Goal: Information Seeking & Learning: Find specific fact

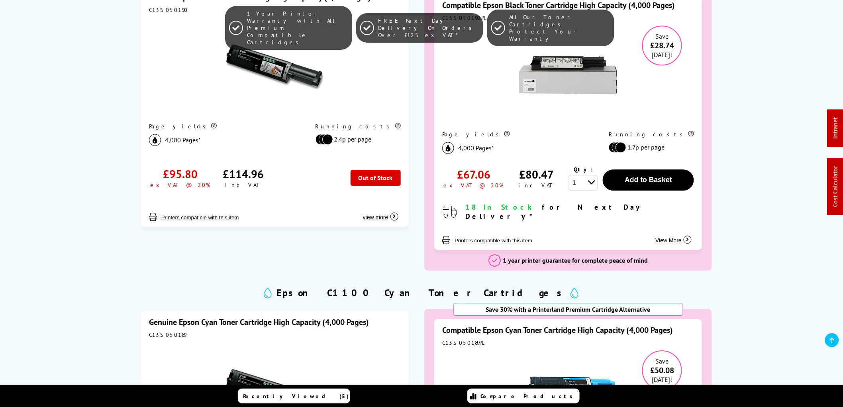
scroll to position [841, 0]
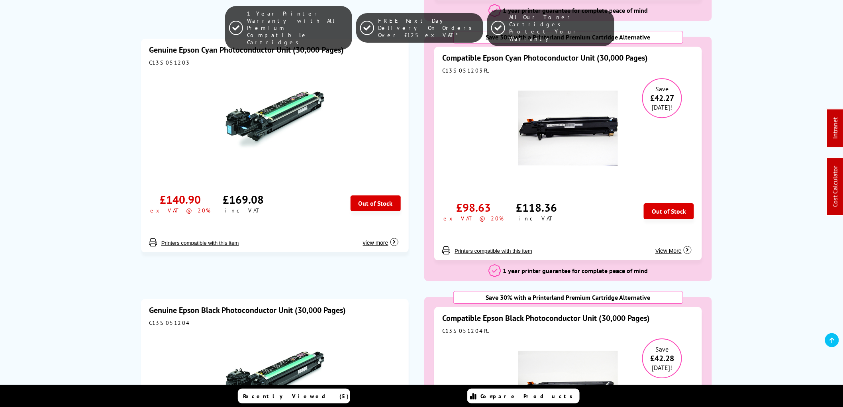
scroll to position [2391, 0]
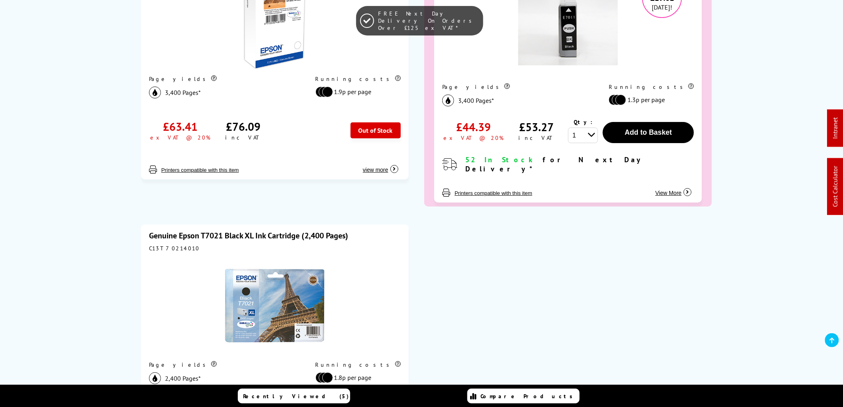
scroll to position [1284, 0]
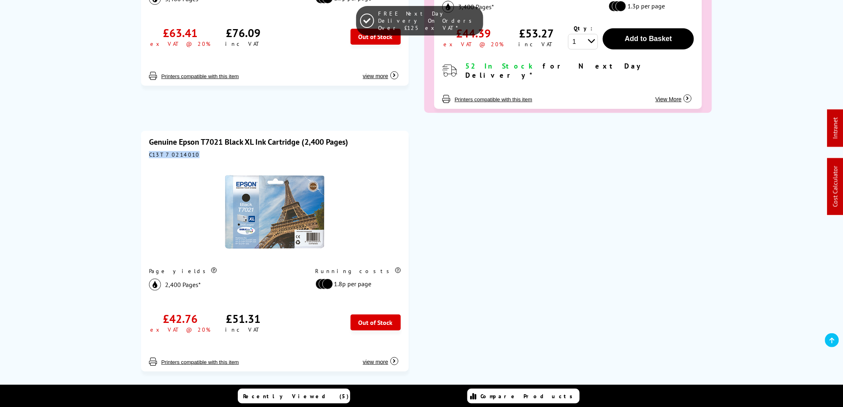
drag, startPoint x: 188, startPoint y: 142, endPoint x: 145, endPoint y: 141, distance: 43.0
click at [145, 141] on div "Genuine Epson T7021 Black XL Ink Cartridge (2,400 Pages) C13T70214010 Page yiel…" at bounding box center [275, 251] width 268 height 241
copy div "C13T70214010"
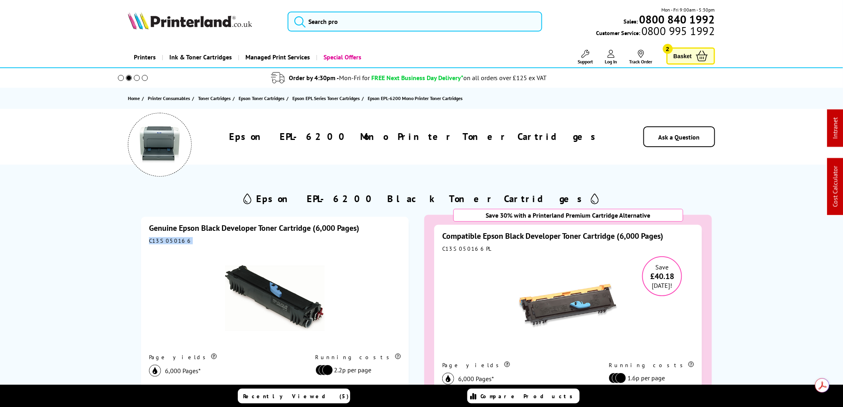
drag, startPoint x: 184, startPoint y: 239, endPoint x: 141, endPoint y: 239, distance: 43.0
click at [141, 239] on div "Genuine Epson Black Developer Toner Cartridge (6,000 Pages) C13S050166 Page yie…" at bounding box center [275, 337] width 268 height 241
copy div "C13S050166"
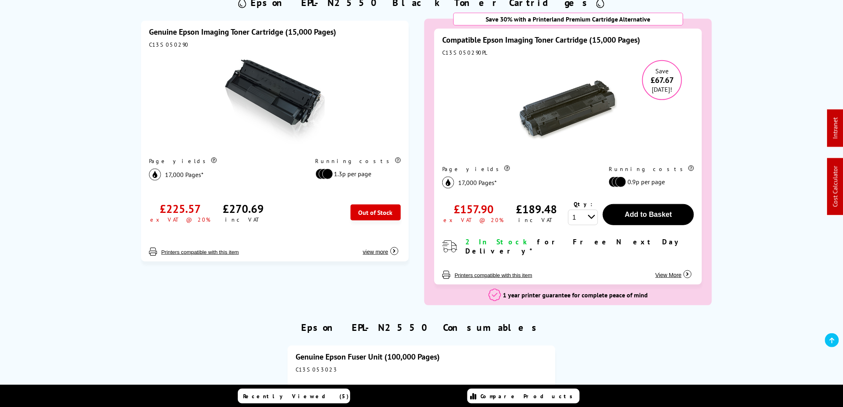
scroll to position [88, 0]
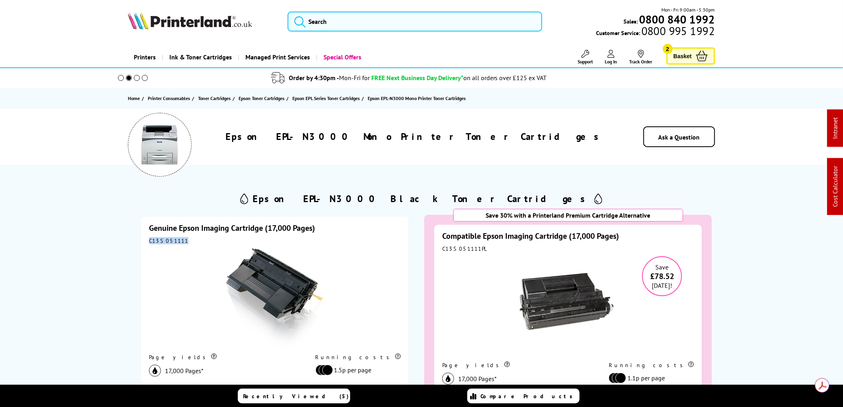
drag, startPoint x: 181, startPoint y: 244, endPoint x: 132, endPoint y: 244, distance: 49.0
click at [132, 244] on div "Genuine Epson Imaging Cartridge (17,000 Pages) C13S051111 Page yields 17,000 Pa…" at bounding box center [275, 354] width 288 height 294
copy div "C13S051111"
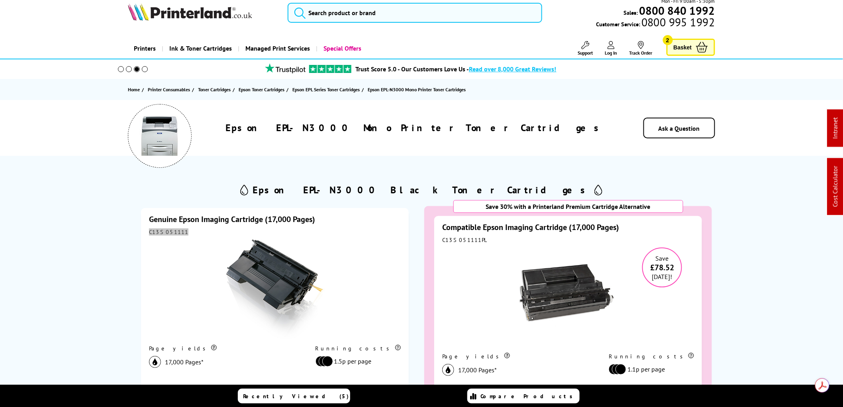
scroll to position [177, 0]
